Goal: Complete application form

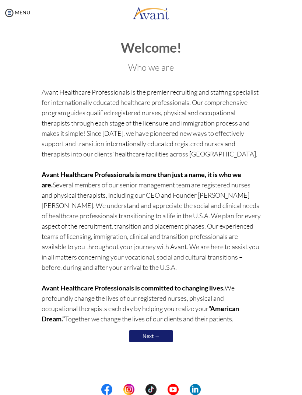
click at [162, 336] on link "Next →" at bounding box center [151, 336] width 44 height 12
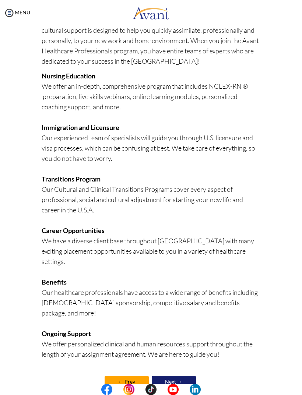
scroll to position [81, 0]
click at [180, 376] on link "Next →" at bounding box center [174, 382] width 44 height 12
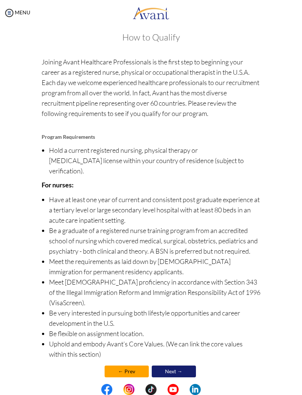
scroll to position [8, 0]
click at [175, 366] on link "Next →" at bounding box center [174, 372] width 44 height 12
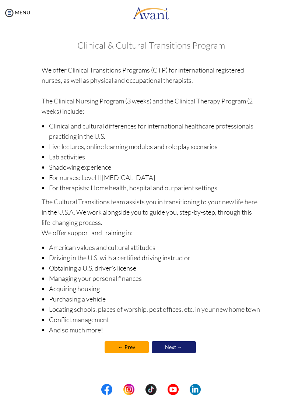
click at [182, 346] on link "Next →" at bounding box center [174, 347] width 44 height 12
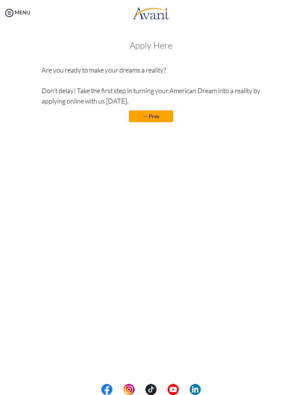
click at [157, 43] on h3 "Apply Here" at bounding box center [151, 45] width 219 height 10
click at [153, 47] on h3 "Apply Here" at bounding box center [151, 45] width 219 height 10
click at [160, 115] on link "← Prev" at bounding box center [151, 116] width 44 height 12
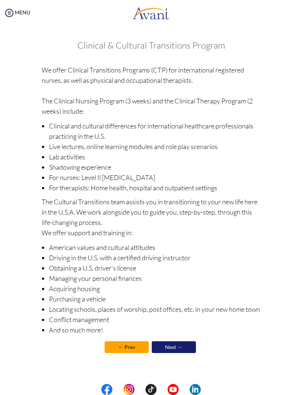
click at [175, 352] on link "Next →" at bounding box center [174, 347] width 44 height 12
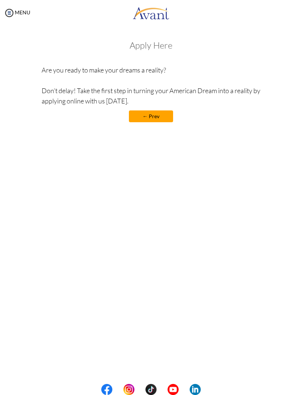
click at [240, 93] on p "Are you ready to make your dreams a reality? Don’t delay! Take the first step i…" at bounding box center [151, 85] width 219 height 41
click at [205, 48] on h3 "Apply Here" at bounding box center [151, 45] width 219 height 10
click at [161, 46] on h3 "Apply Here" at bounding box center [151, 45] width 219 height 10
click at [159, 45] on h3 "Apply Here" at bounding box center [151, 45] width 219 height 10
click at [164, 45] on h3 "Apply Here" at bounding box center [151, 45] width 219 height 10
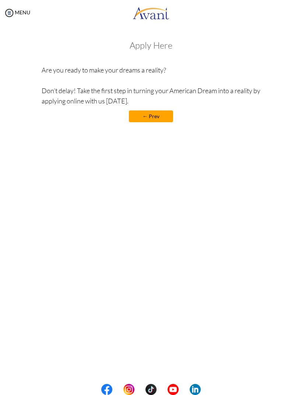
click at [8, 11] on img at bounding box center [9, 12] width 11 height 11
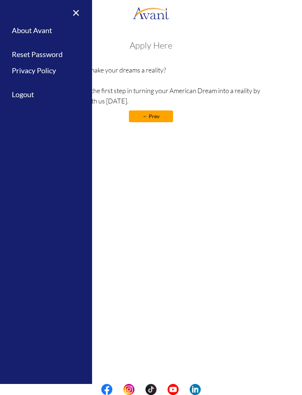
click at [124, 176] on div "My Status What is the next step? We would like you to watch the introductory vi…" at bounding box center [151, 223] width 302 height 395
click at [116, 191] on div "My Status What is the next step? We would like you to watch the introductory vi…" at bounding box center [151, 223] width 302 height 395
click at [156, 12] on img at bounding box center [150, 13] width 37 height 22
click at [197, 56] on div "Apply Here Are you ready to make your dreams a reality? Don’t delay! Take the f…" at bounding box center [151, 84] width 219 height 89
click at [157, 57] on div "Apply Here Are you ready to make your dreams a reality? Don’t delay! Take the f…" at bounding box center [151, 84] width 219 height 89
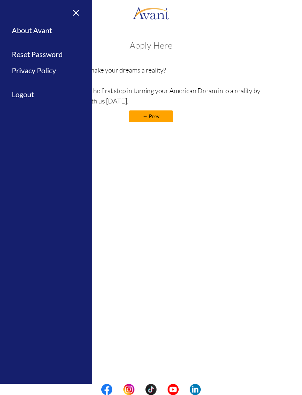
click at [159, 50] on h3 "Apply Here" at bounding box center [151, 45] width 219 height 10
click at [22, 31] on link "About Avant" at bounding box center [46, 30] width 92 height 17
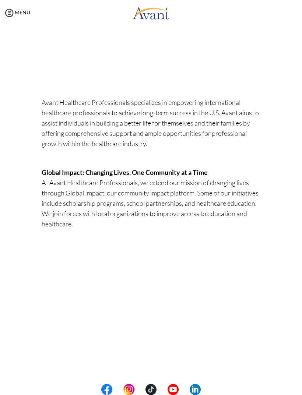
scroll to position [111, 0]
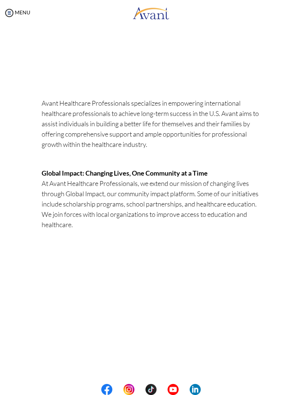
click at [9, 15] on img at bounding box center [9, 12] width 11 height 11
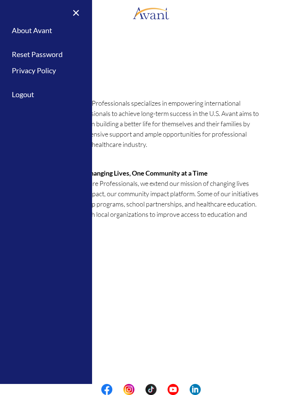
click at [21, 70] on link "Privacy Policy" at bounding box center [46, 70] width 92 height 17
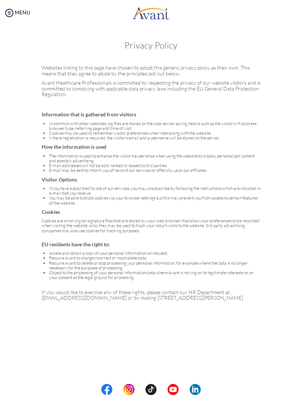
click at [9, 5] on div "MENU" at bounding box center [15, 197] width 30 height 395
click at [10, 14] on img at bounding box center [9, 12] width 11 height 11
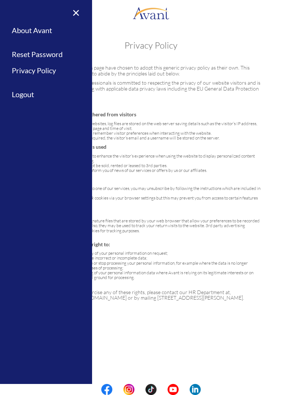
click at [266, 153] on div "Websites linking to this page have chosen to adopt this generic privacy policy …" at bounding box center [151, 182] width 276 height 243
click at [77, 16] on link "×" at bounding box center [71, 12] width 22 height 25
